Goal: Use online tool/utility: Utilize a website feature to perform a specific function

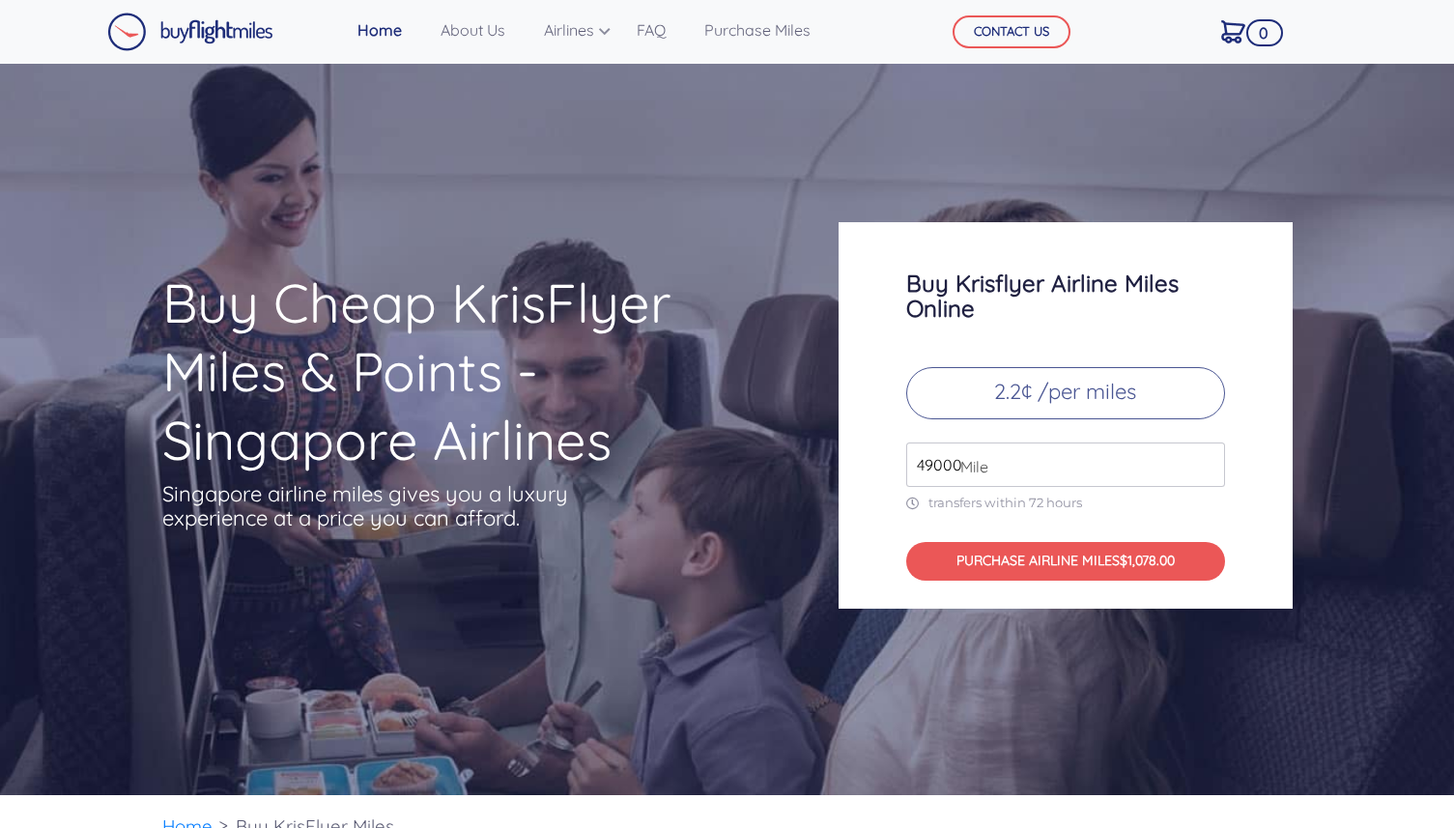
click at [1005, 384] on p "2.2¢ /per miles" at bounding box center [1065, 393] width 319 height 52
click at [1005, 448] on input "49000" at bounding box center [1065, 464] width 319 height 44
click at [959, 467] on span "Mile" at bounding box center [970, 466] width 38 height 23
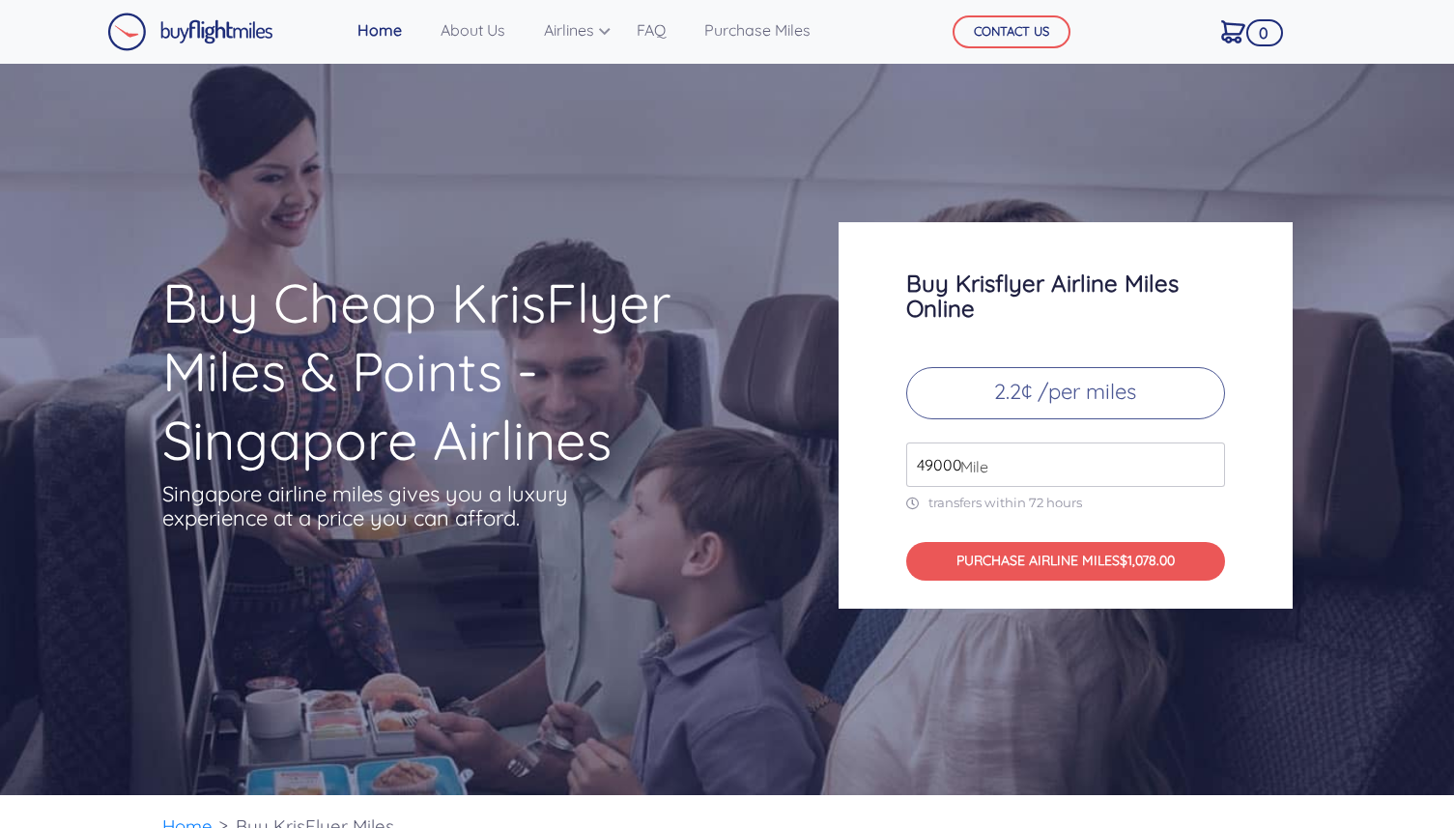
click at [931, 460] on input "49000" at bounding box center [1065, 464] width 319 height 44
type input "20000"
click at [619, 433] on h1 "Buy Cheap KrisFlyer Miles & Points - Singapore Airlines" at bounding box center [462, 372] width 601 height 206
